Goal: Task Accomplishment & Management: Manage account settings

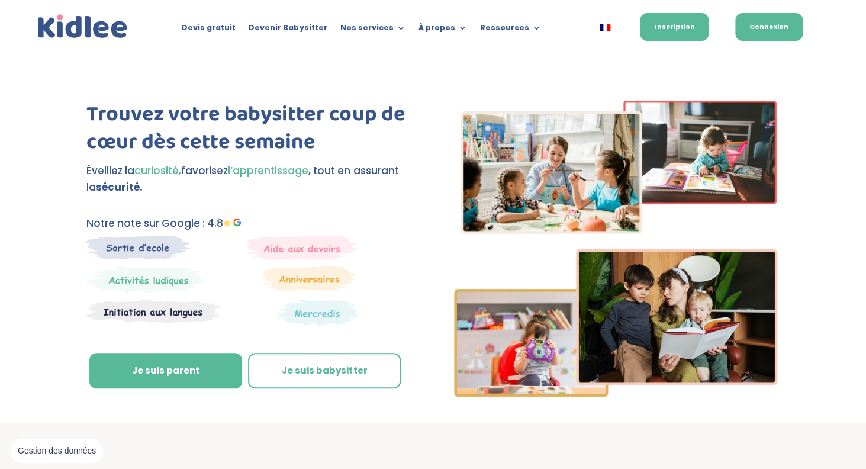
click at [773, 27] on link "Connexion" at bounding box center [770, 27] width 68 height 28
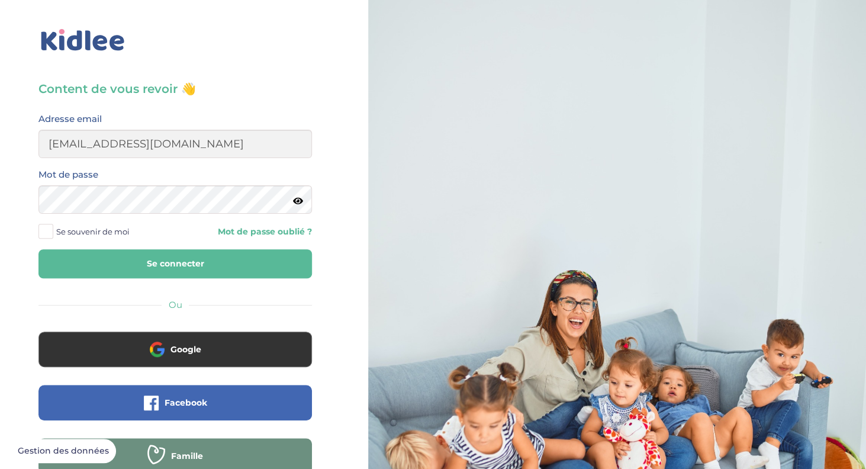
click at [185, 264] on button "Se connecter" at bounding box center [175, 263] width 274 height 29
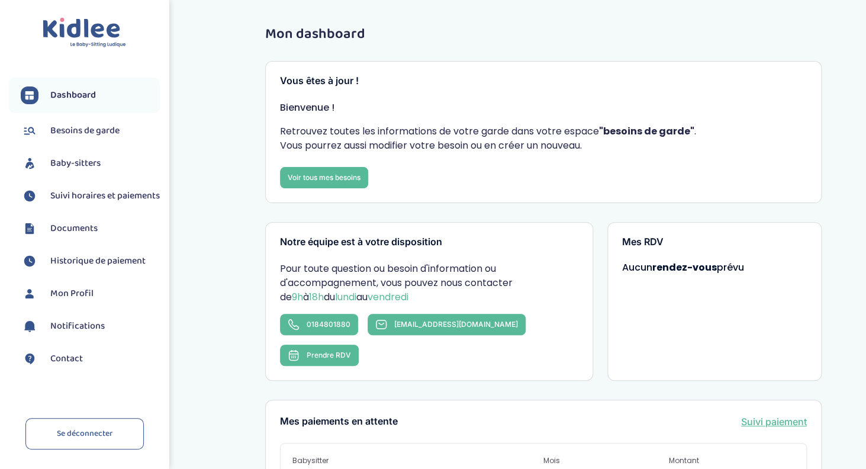
click at [74, 200] on span "Suivi horaires et paiements" at bounding box center [105, 196] width 110 height 14
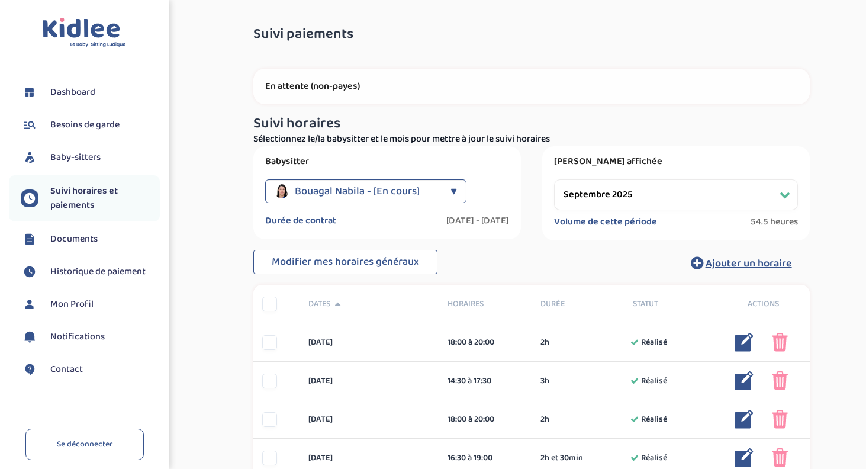
select select "septembre 2025"
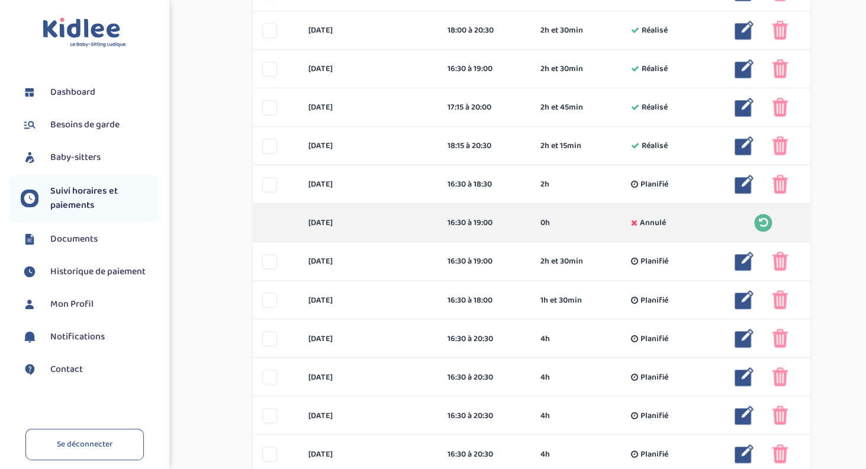
scroll to position [582, 0]
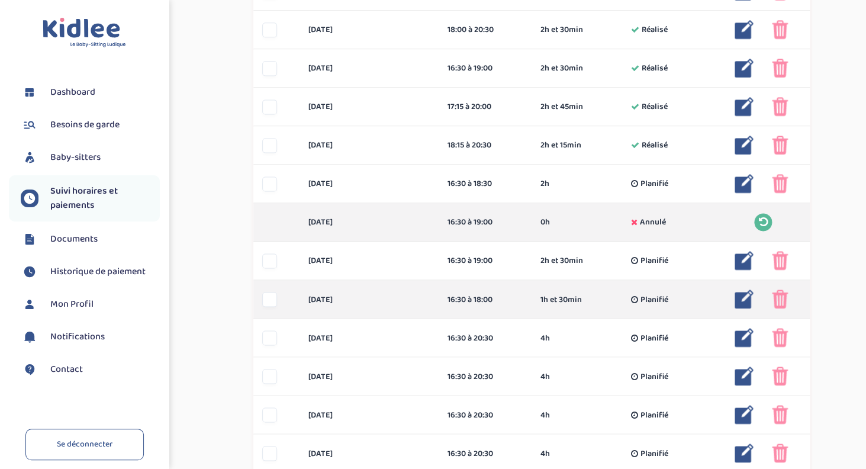
click at [747, 301] on img at bounding box center [744, 299] width 19 height 19
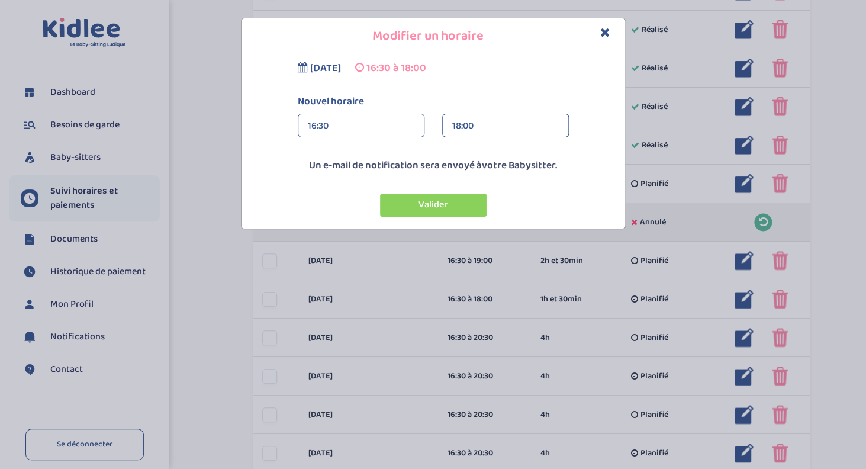
click at [347, 124] on div "16:30" at bounding box center [361, 126] width 107 height 24
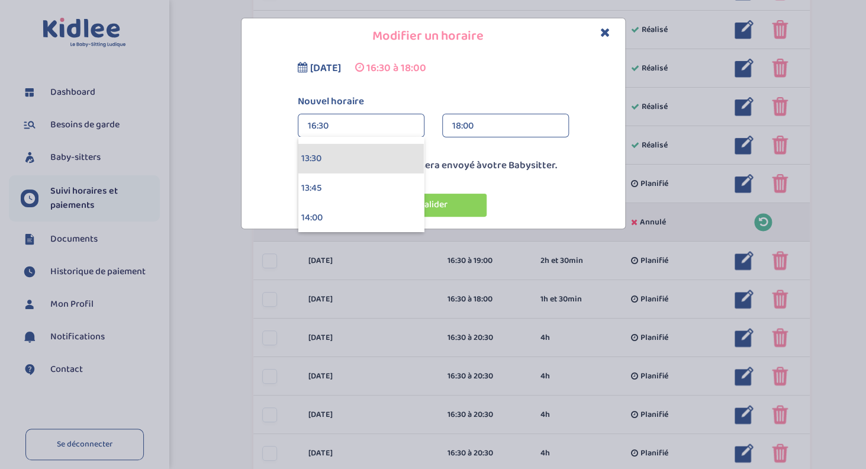
scroll to position [1601, 0]
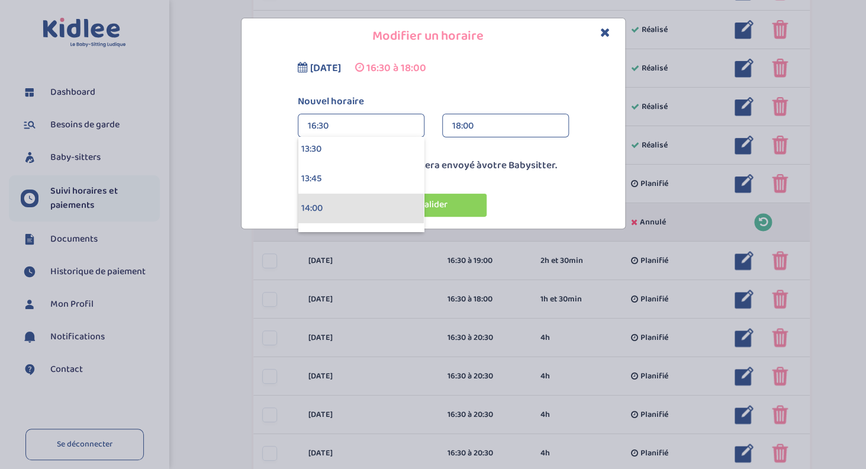
click at [330, 208] on div "14:00" at bounding box center [361, 209] width 126 height 30
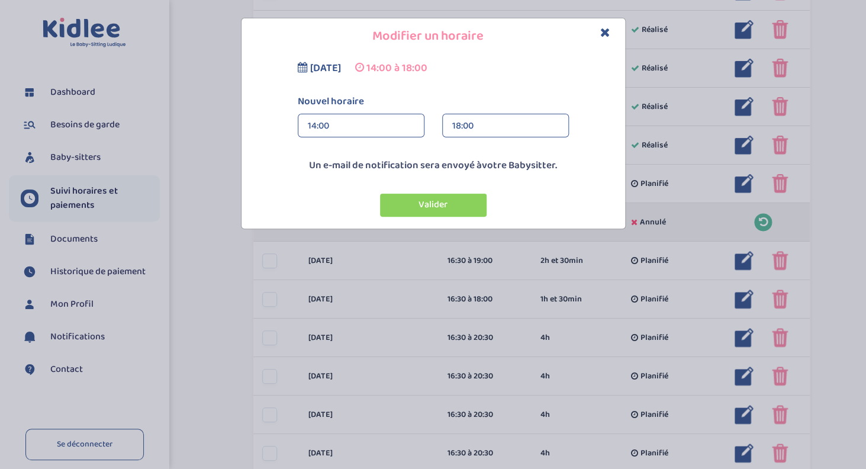
click at [468, 122] on div "18:00" at bounding box center [505, 126] width 107 height 24
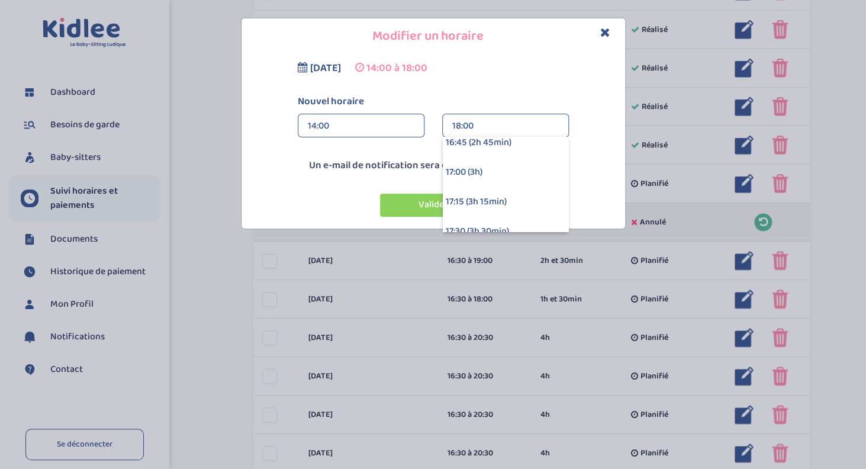
scroll to position [306, 0]
click at [467, 221] on div "17:30 (3h 30min)" at bounding box center [506, 231] width 126 height 30
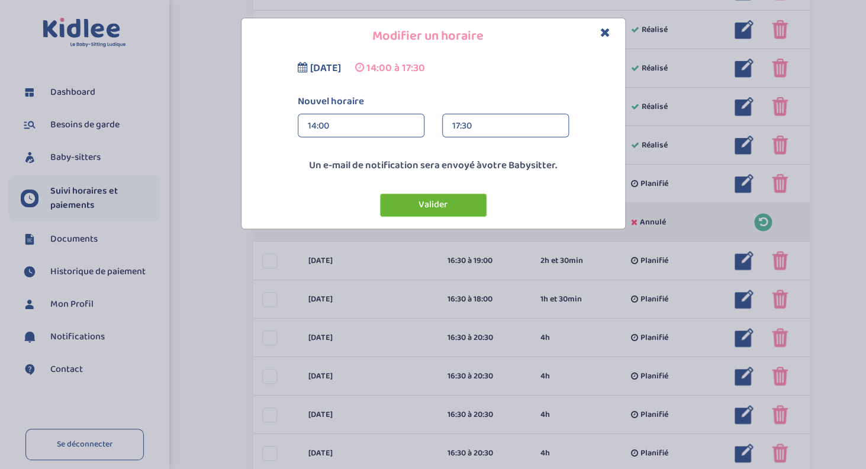
click at [438, 200] on button "Valider" at bounding box center [433, 205] width 107 height 23
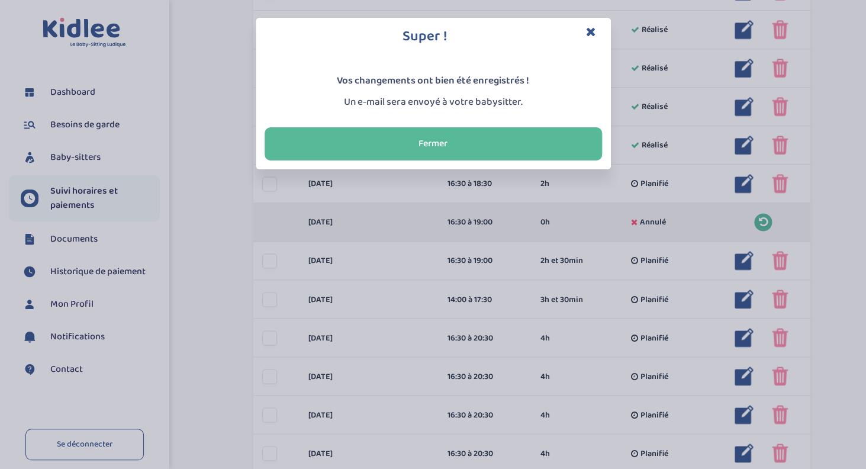
click at [592, 30] on icon "Close" at bounding box center [591, 31] width 10 height 12
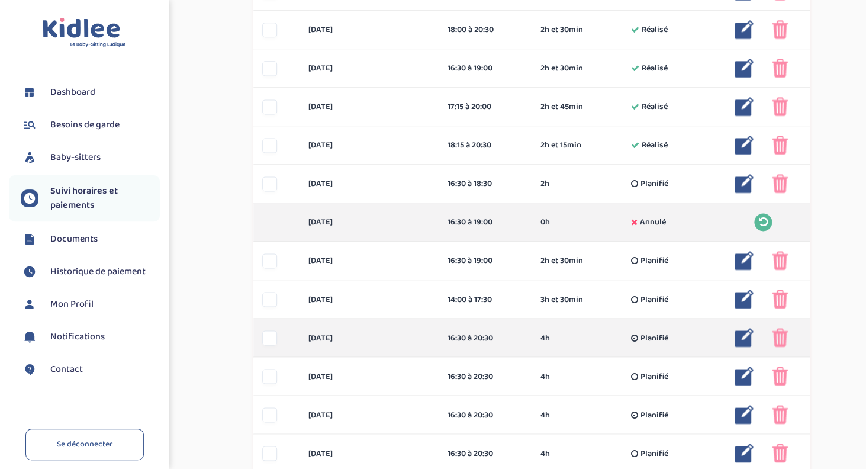
click at [779, 338] on img at bounding box center [780, 337] width 16 height 19
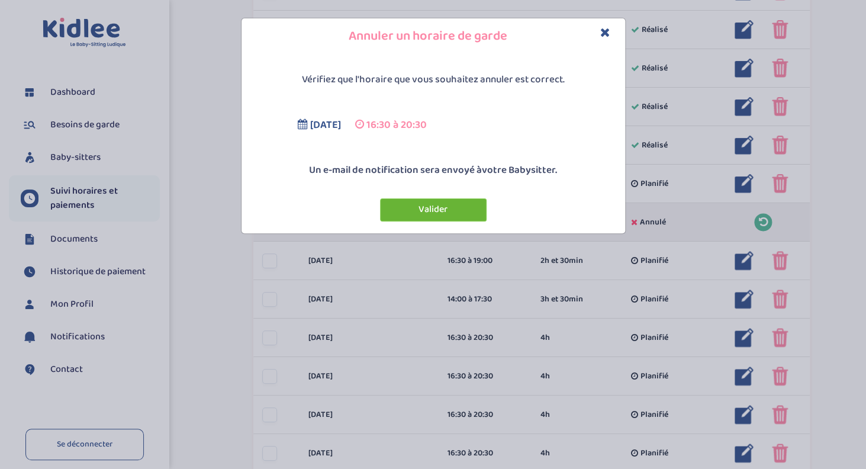
click at [457, 200] on button "Valider" at bounding box center [433, 209] width 107 height 23
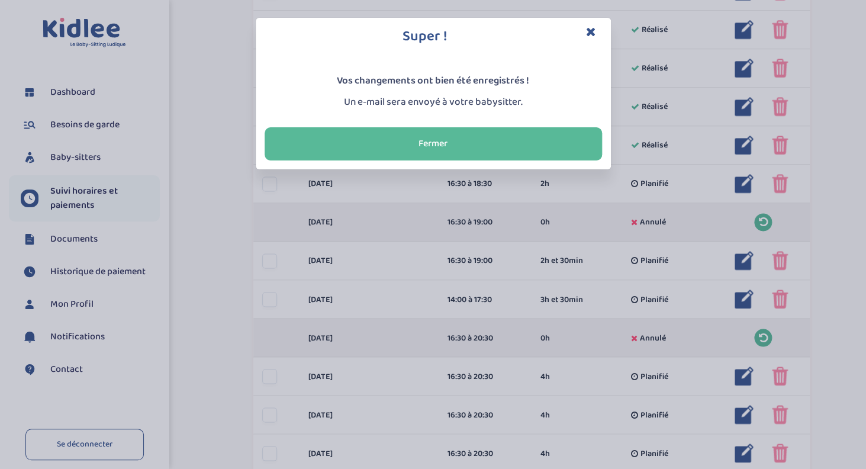
click at [781, 378] on div "Super ! Vos changements ont bien été enregistrés ! Un e-mail sera envoyé à votr…" at bounding box center [433, 234] width 866 height 469
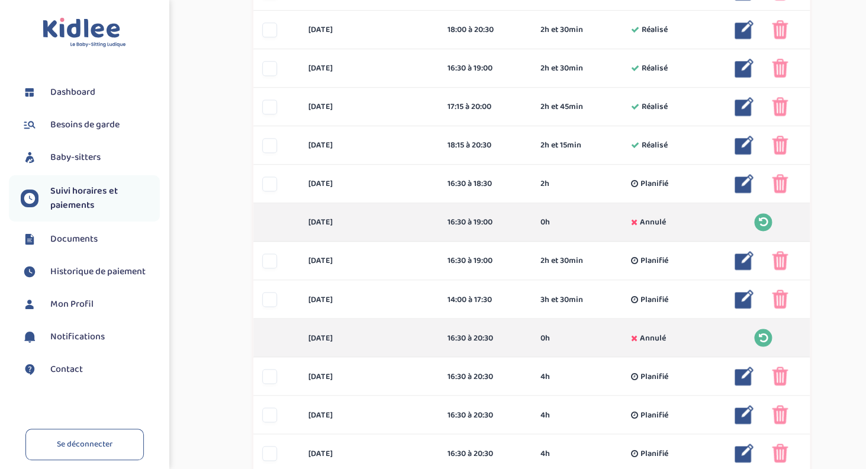
click at [781, 378] on img at bounding box center [780, 376] width 16 height 19
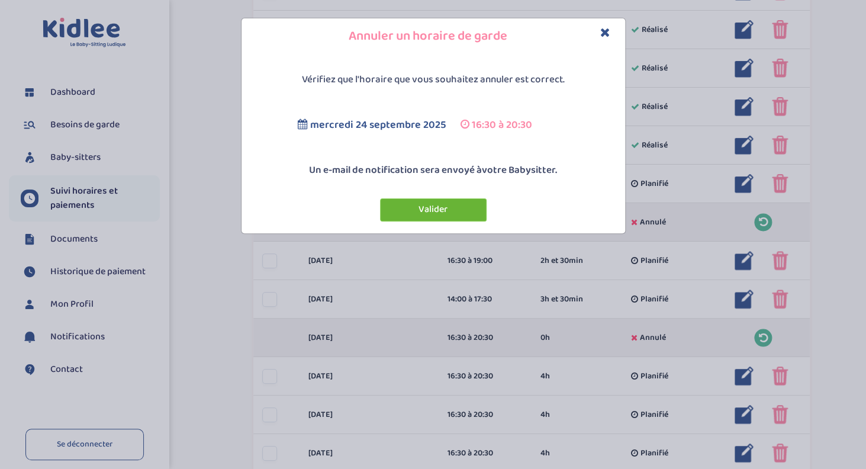
click at [439, 205] on button "Valider" at bounding box center [433, 209] width 107 height 23
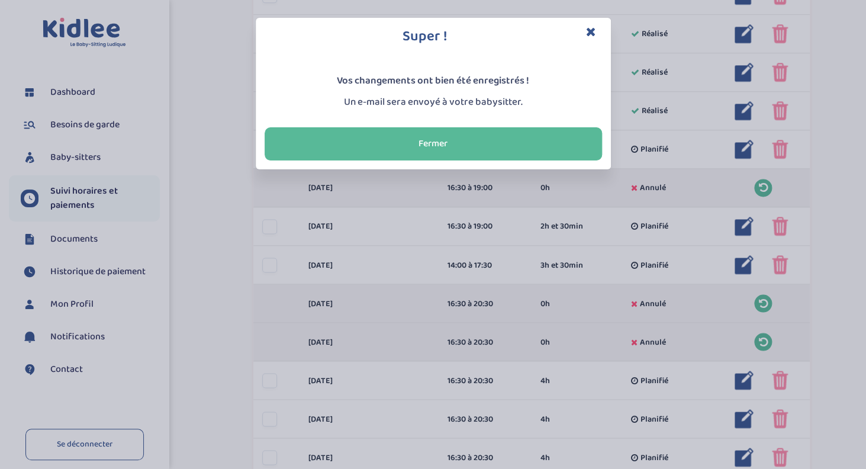
scroll to position [624, 0]
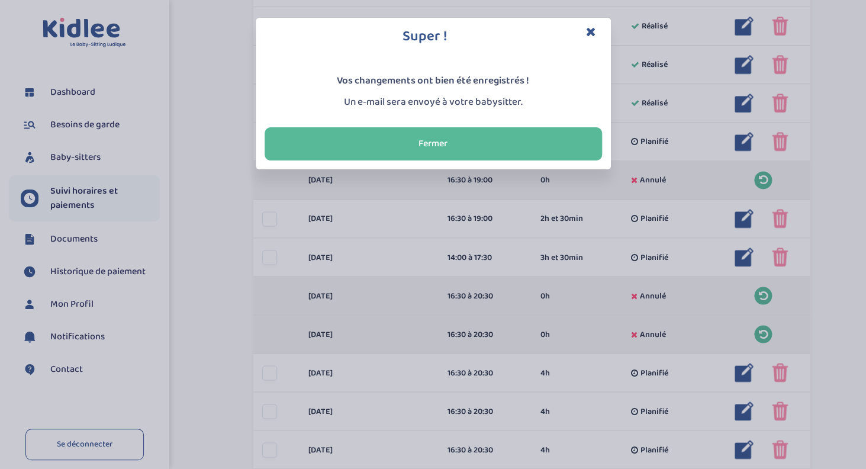
click at [523, 364] on div "Super ! Vos changements ont bien été enregistrés ! Un e-mail sera envoyé à votr…" at bounding box center [433, 234] width 866 height 469
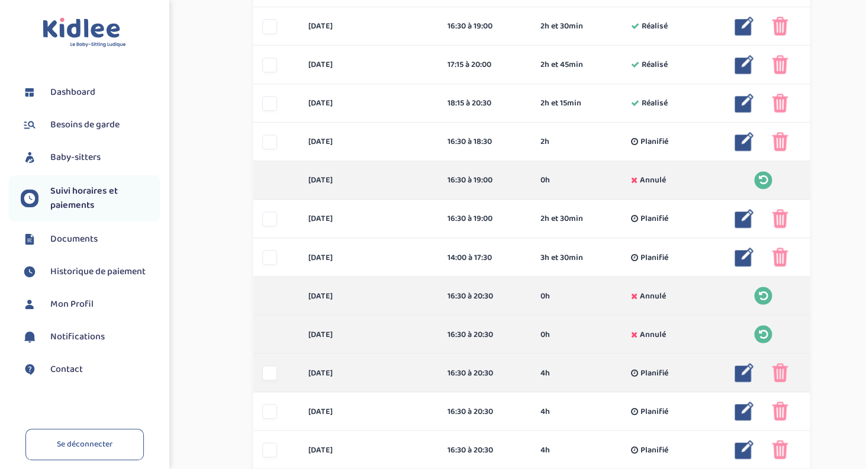
click at [746, 376] on img at bounding box center [744, 372] width 19 height 19
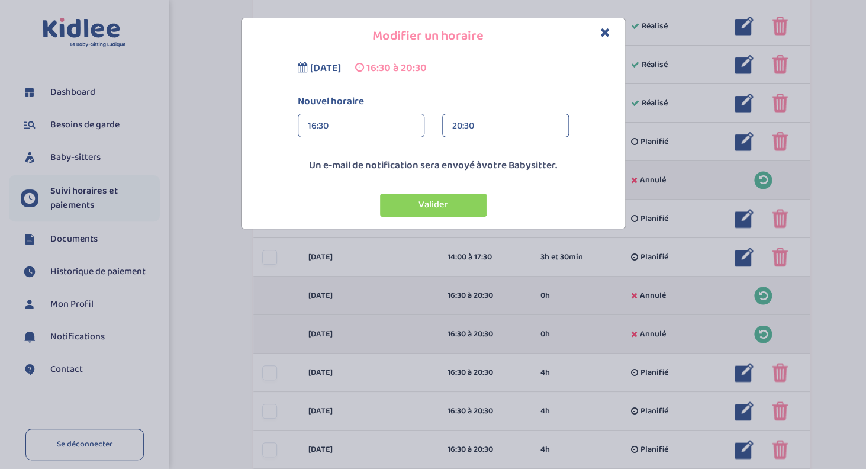
click at [386, 127] on div "16:30" at bounding box center [361, 126] width 107 height 24
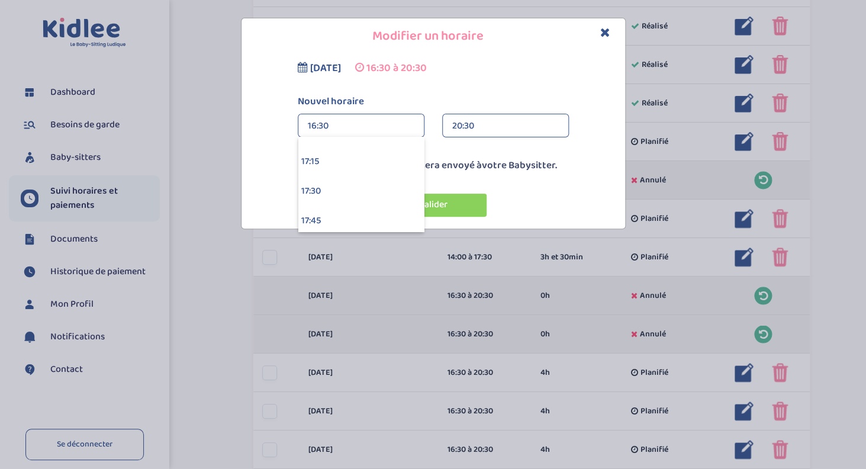
scroll to position [2144, 0]
click at [354, 143] on div "18:00" at bounding box center [361, 140] width 126 height 30
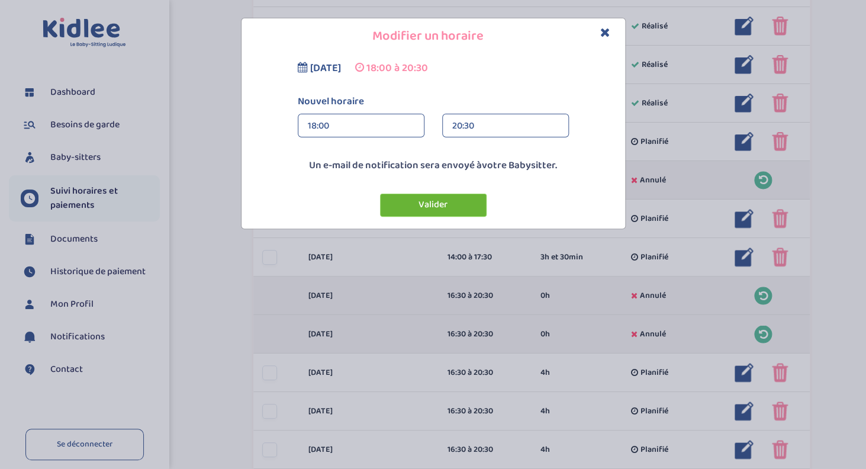
click at [447, 206] on button "Valider" at bounding box center [433, 205] width 107 height 23
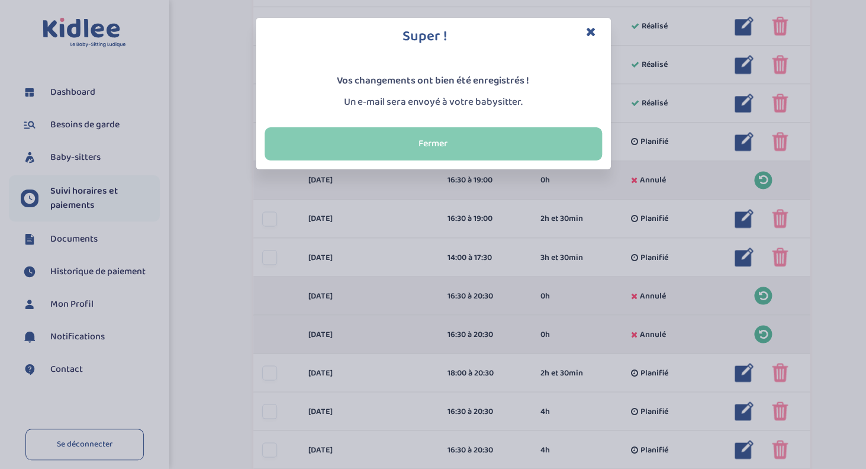
click at [455, 145] on button "Fermer" at bounding box center [434, 143] width 338 height 33
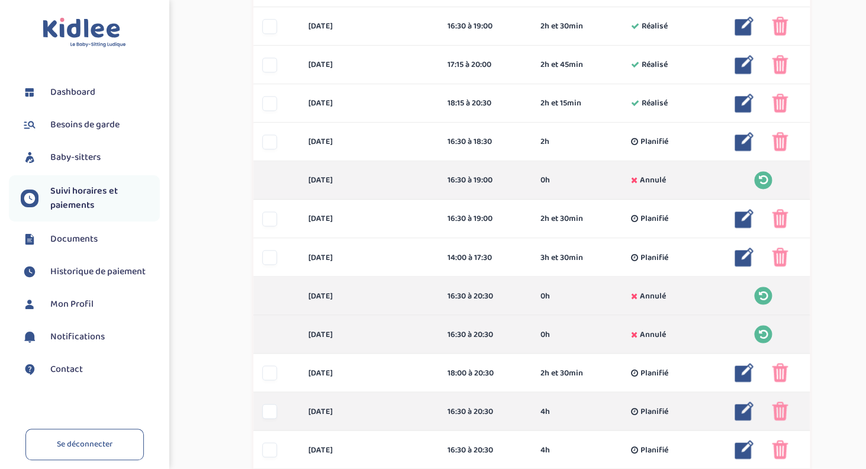
click at [747, 409] on img at bounding box center [744, 411] width 19 height 19
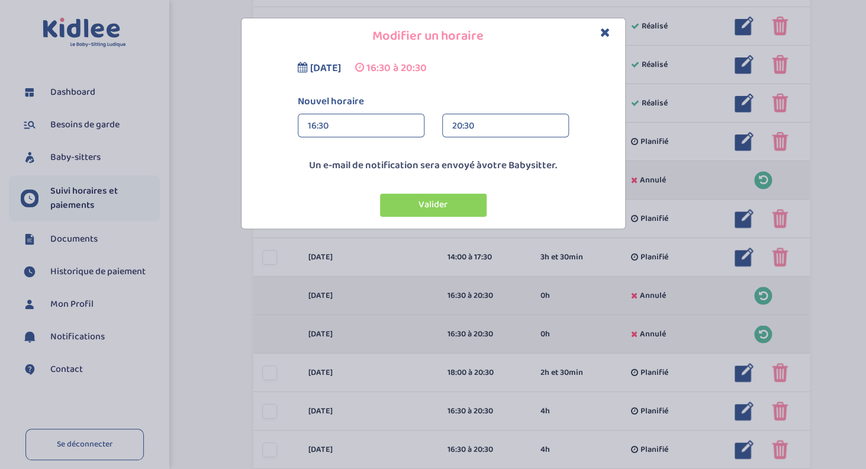
click at [474, 123] on div "20:30" at bounding box center [505, 126] width 107 height 24
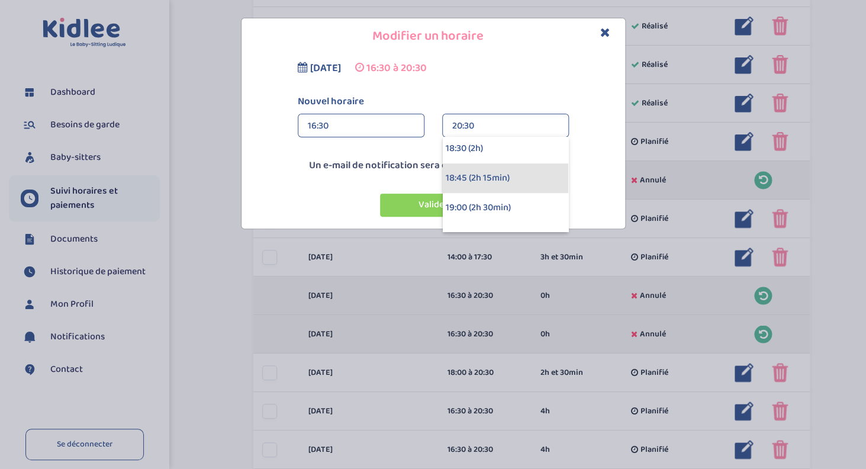
scroll to position [211, 0]
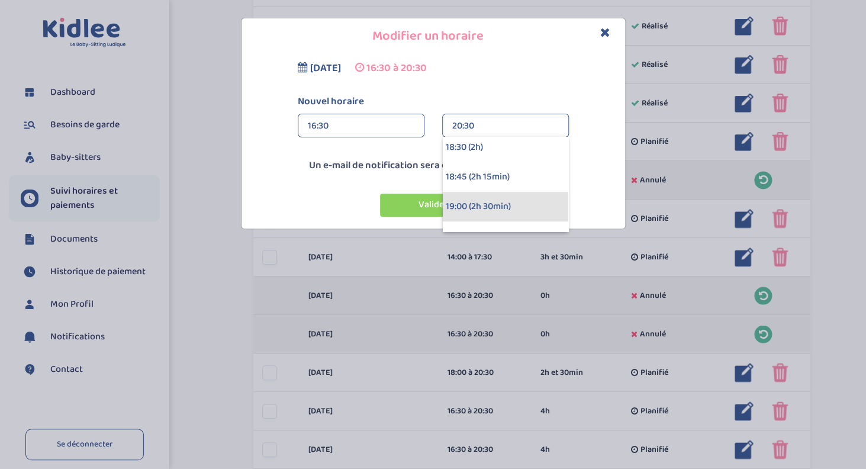
click at [475, 202] on div "19:00 (2h 30min)" at bounding box center [506, 207] width 126 height 30
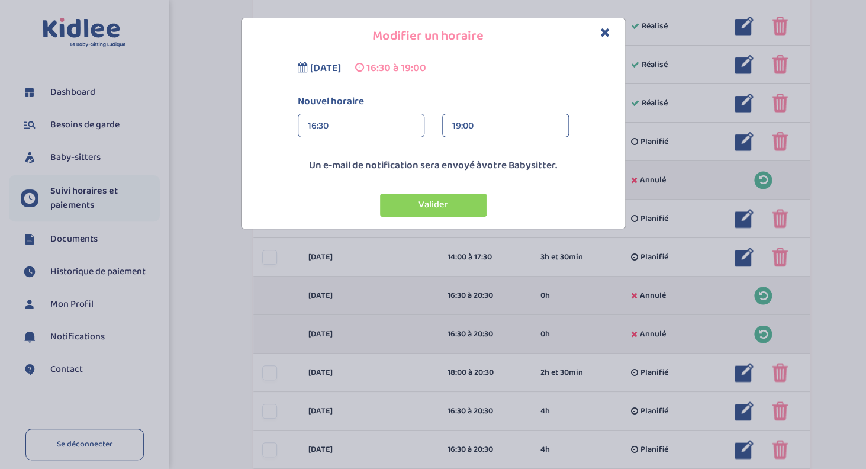
click at [338, 125] on div "16:30" at bounding box center [361, 126] width 107 height 24
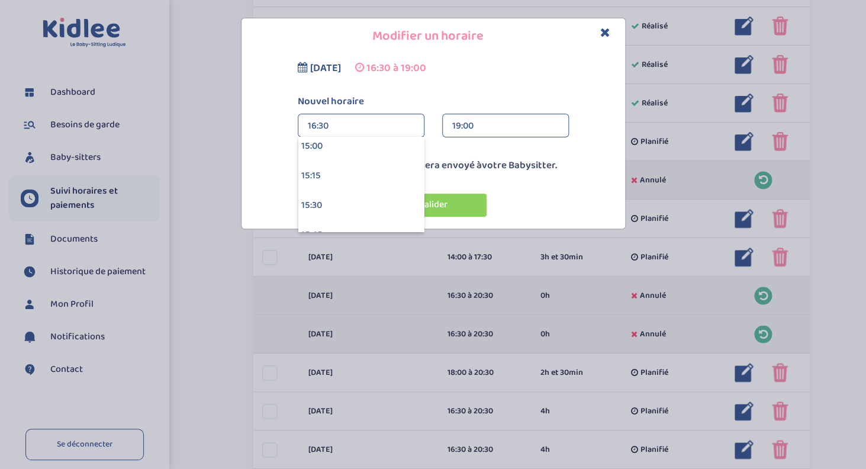
scroll to position [1780, 0]
click at [325, 205] on div "15:30" at bounding box center [361, 208] width 126 height 30
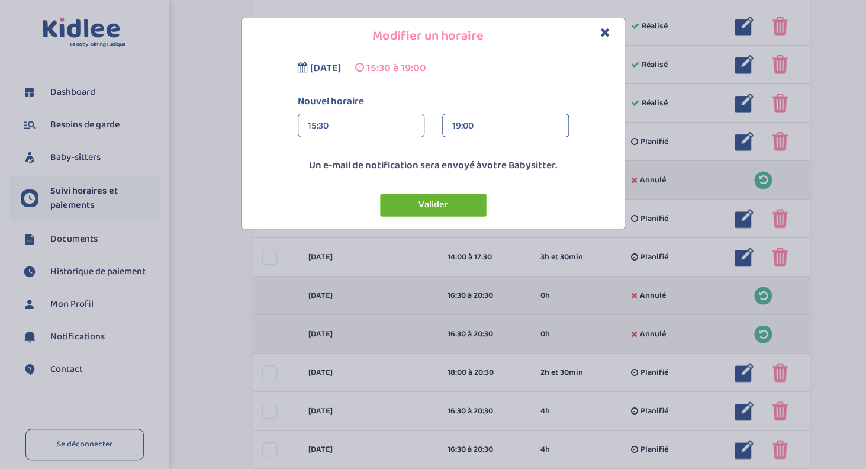
click at [434, 198] on button "Valider" at bounding box center [433, 205] width 107 height 23
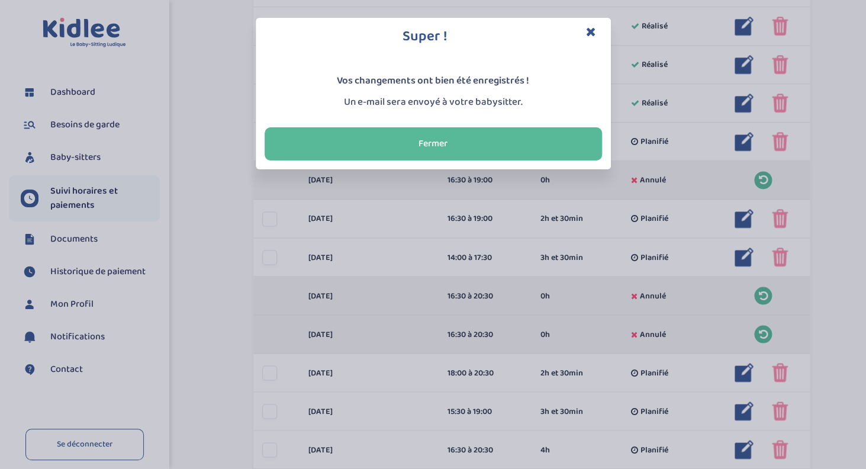
click at [592, 34] on icon "Close" at bounding box center [591, 31] width 10 height 12
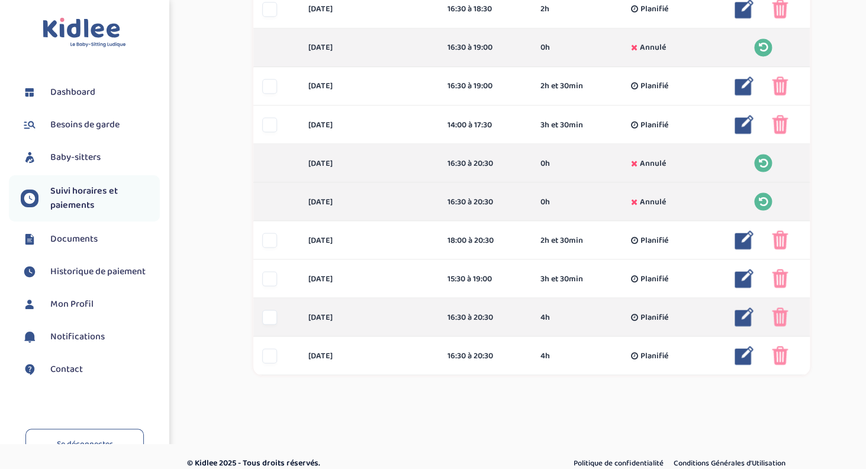
scroll to position [758, 0]
click at [744, 315] on img at bounding box center [744, 315] width 19 height 19
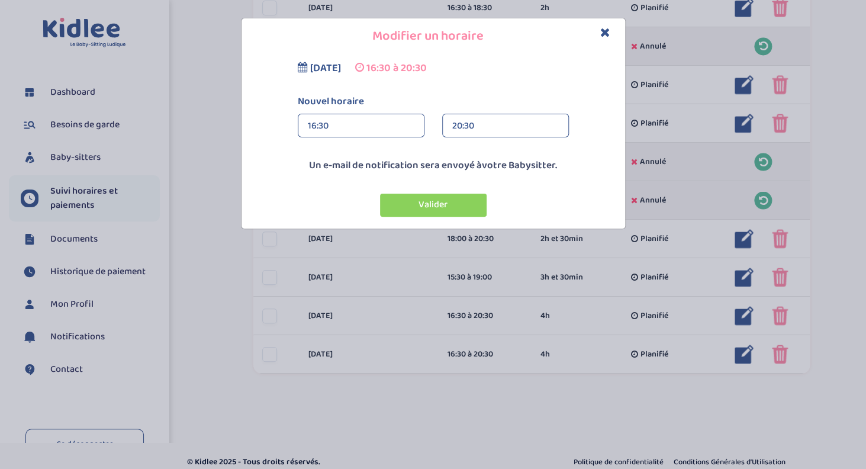
click at [372, 125] on div "16:30" at bounding box center [361, 126] width 107 height 24
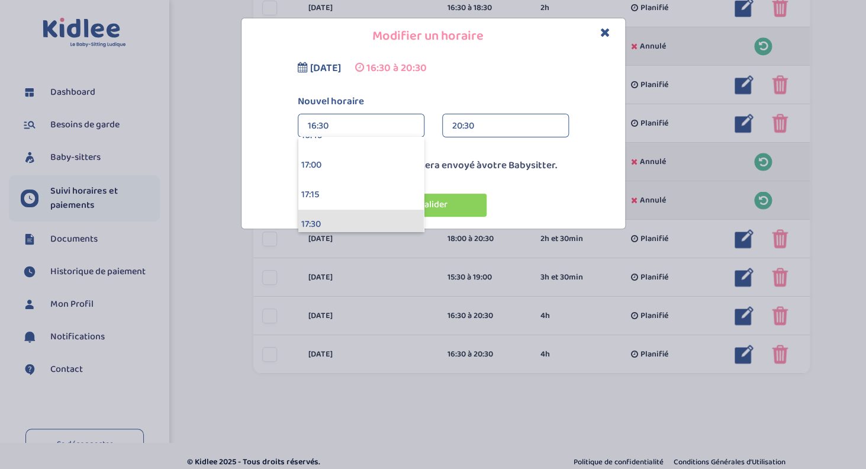
scroll to position [1993, 0]
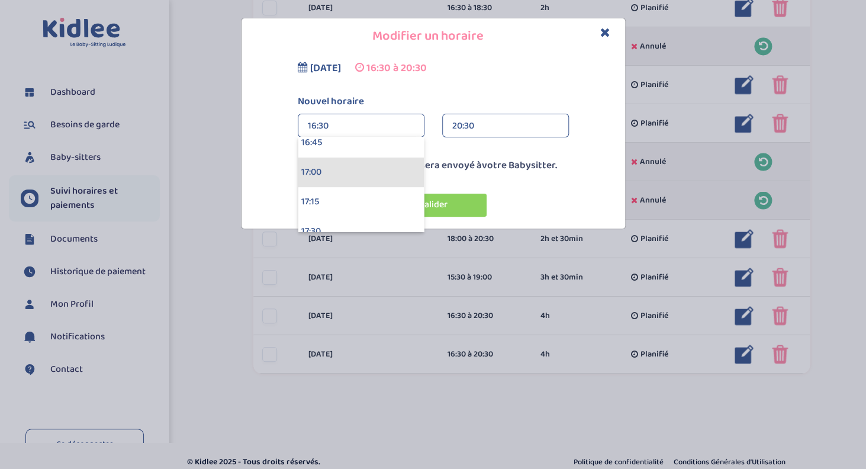
click at [353, 174] on div "17:00" at bounding box center [361, 173] width 126 height 30
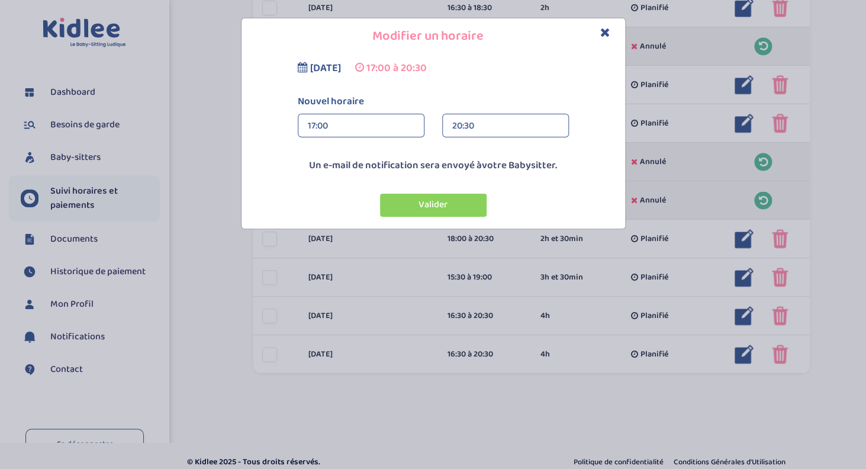
click at [462, 123] on div "20:30" at bounding box center [505, 126] width 107 height 24
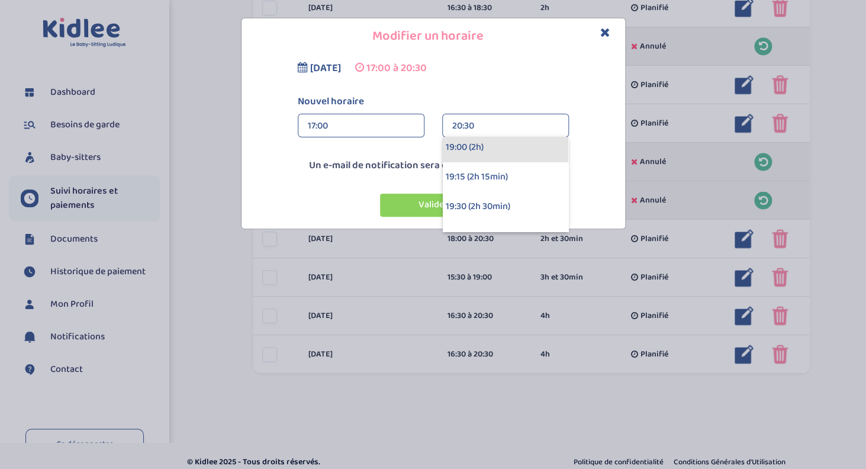
click at [466, 149] on div "19:00 (2h)" at bounding box center [506, 148] width 126 height 30
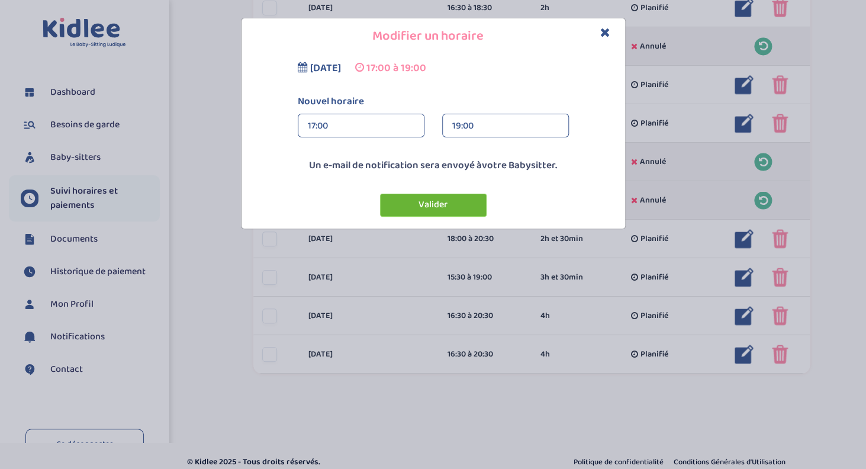
click at [444, 203] on button "Valider" at bounding box center [433, 205] width 107 height 23
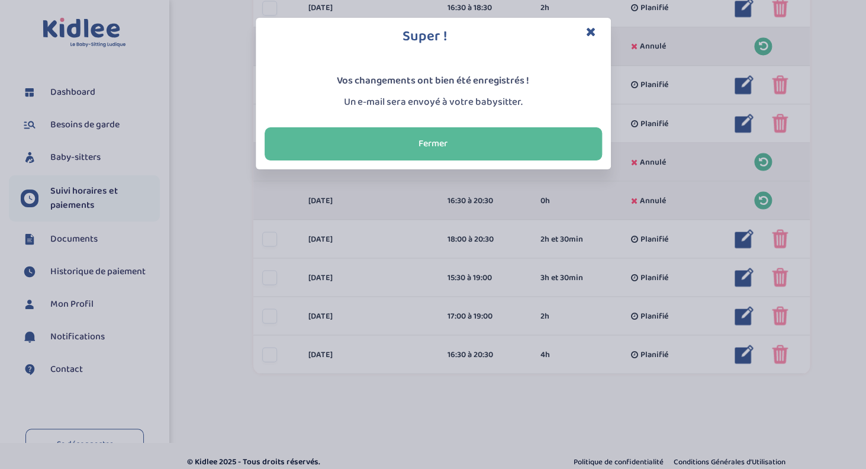
click at [597, 28] on h3 "Super !" at bounding box center [434, 37] width 338 height 20
click at [593, 28] on icon "Close" at bounding box center [591, 31] width 10 height 12
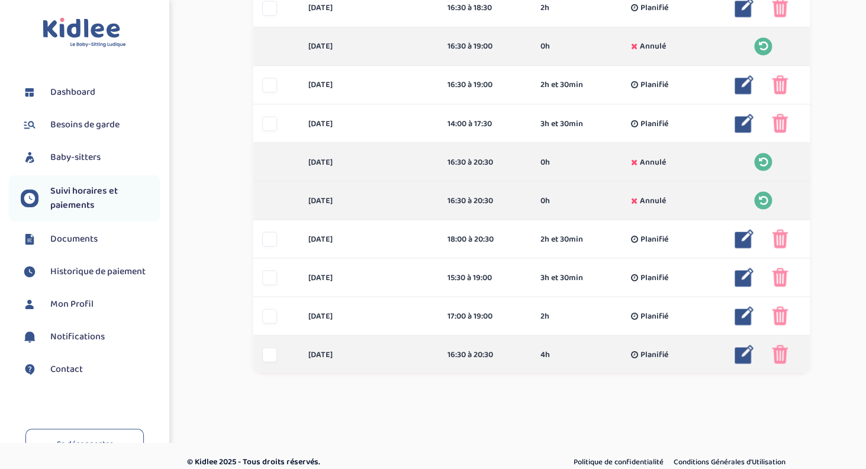
click at [746, 354] on img at bounding box center [744, 354] width 19 height 19
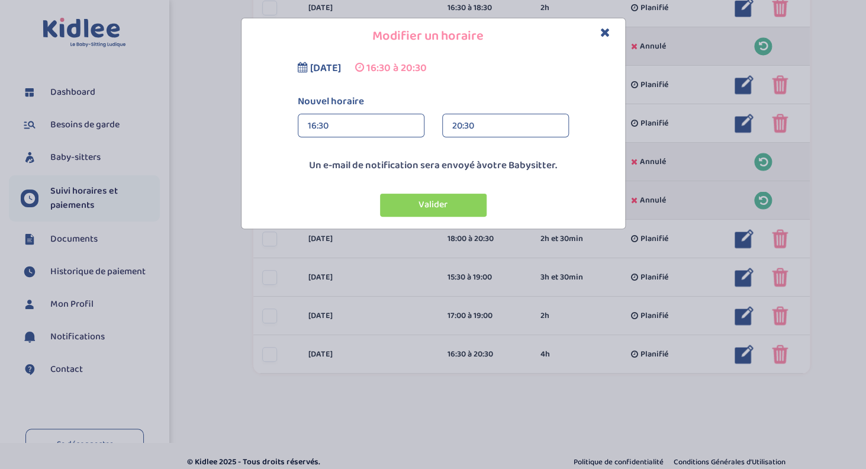
click at [343, 127] on div "16:30" at bounding box center [361, 126] width 107 height 24
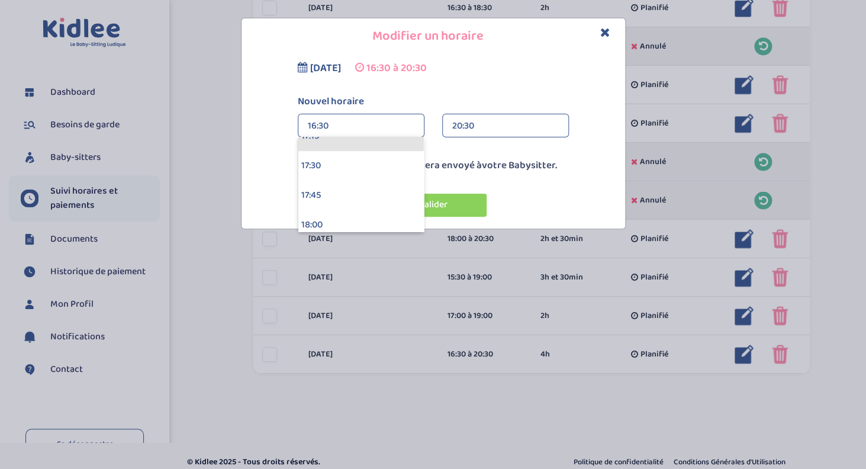
scroll to position [2077, 0]
click at [342, 200] on div "18:00" at bounding box center [361, 207] width 126 height 30
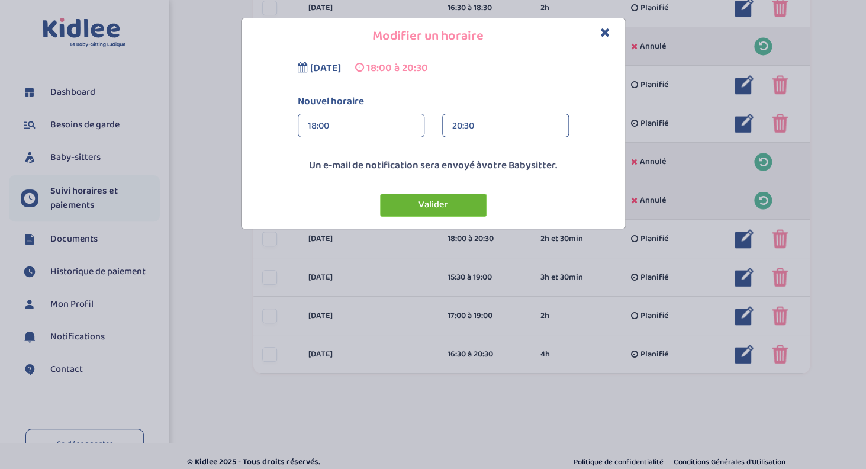
click at [436, 202] on button "Valider" at bounding box center [433, 205] width 107 height 23
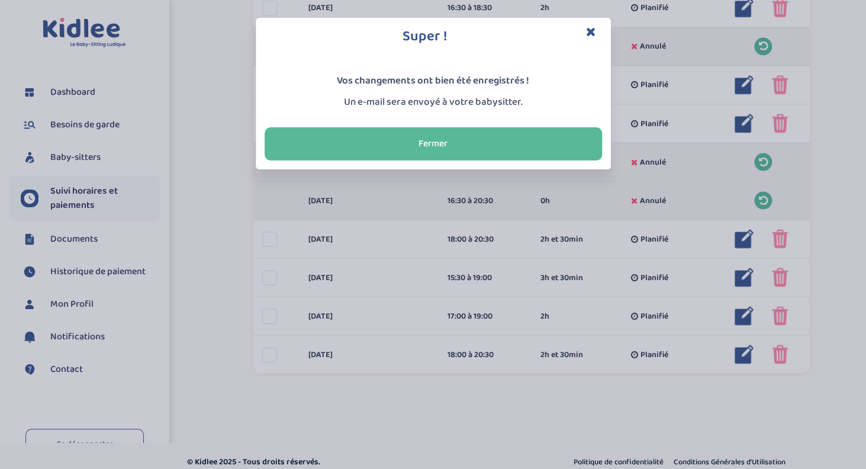
click at [589, 33] on icon "Close" at bounding box center [591, 31] width 10 height 12
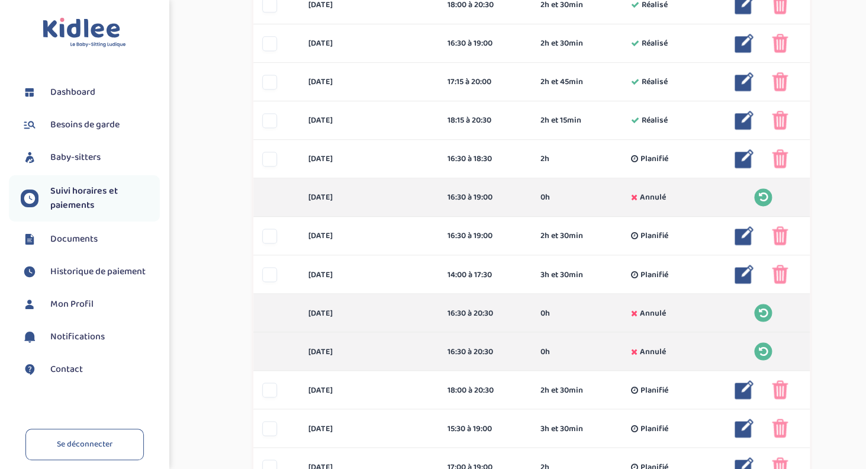
scroll to position [770, 0]
